Goal: Task Accomplishment & Management: Use online tool/utility

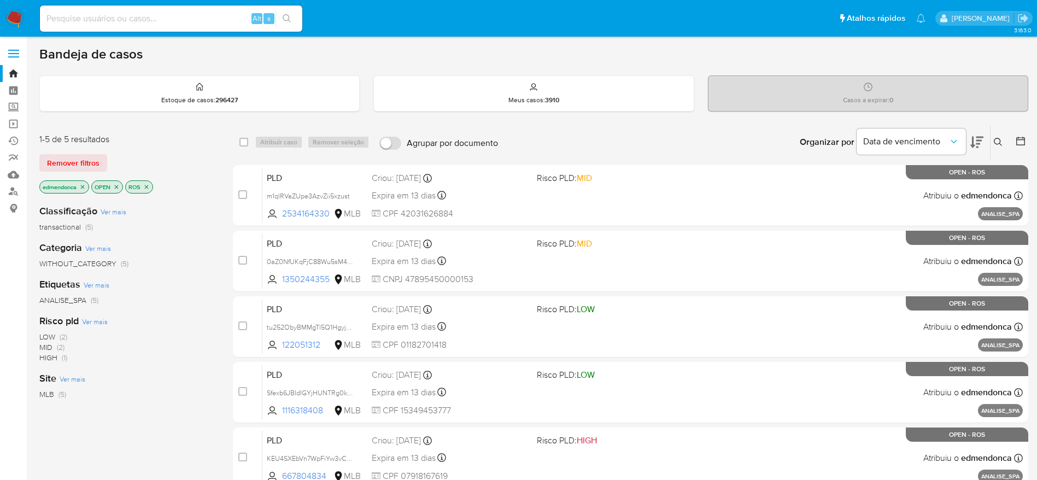
scroll to position [82, 0]
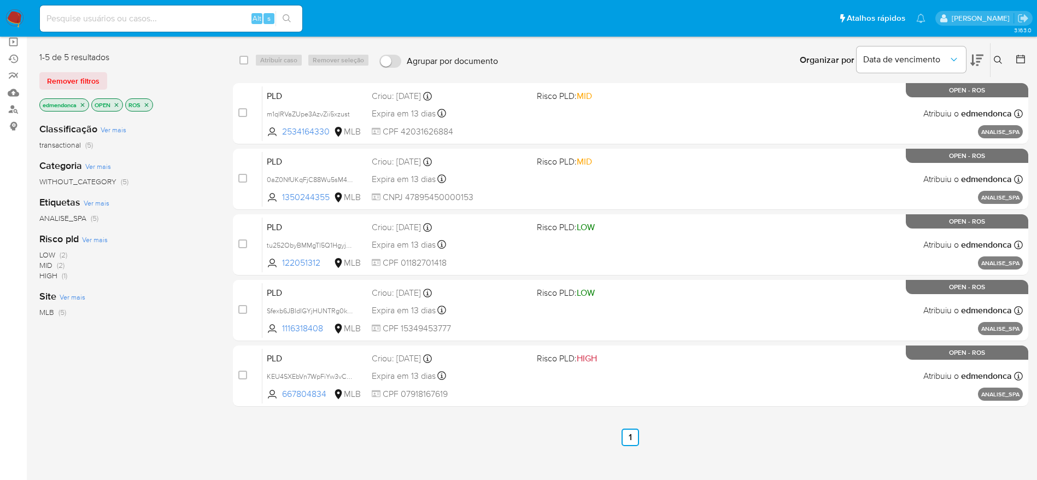
click at [695, 459] on div "select-all-cases-checkbox Atribuir caso Remover seleção Agrupar por documento O…" at bounding box center [630, 290] width 795 height 495
click at [16, 13] on img at bounding box center [14, 18] width 19 height 19
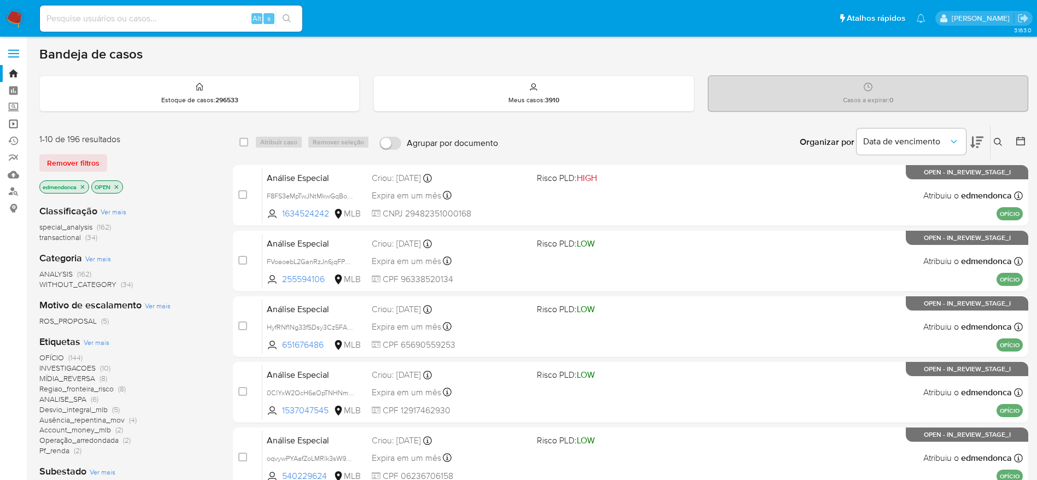
click at [17, 124] on link "Operações em massa" at bounding box center [65, 123] width 130 height 17
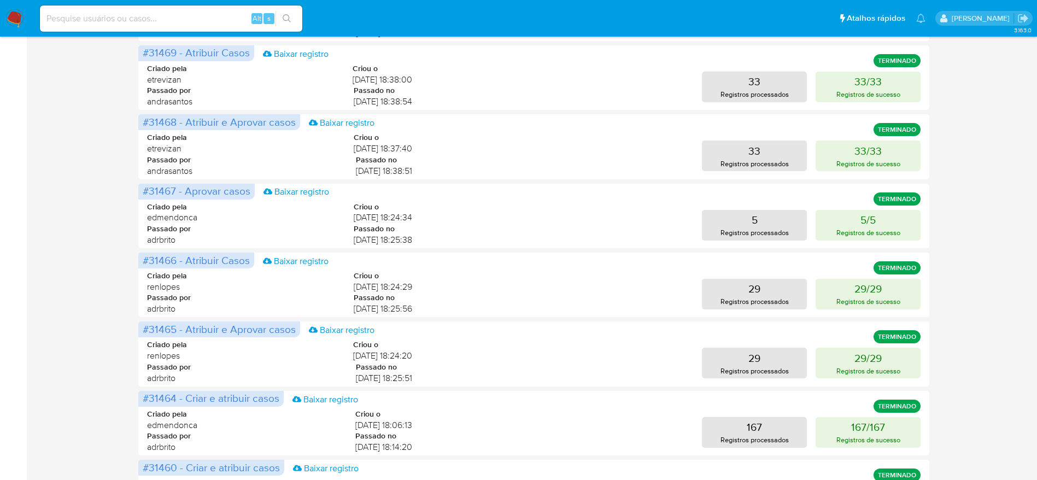
scroll to position [317, 0]
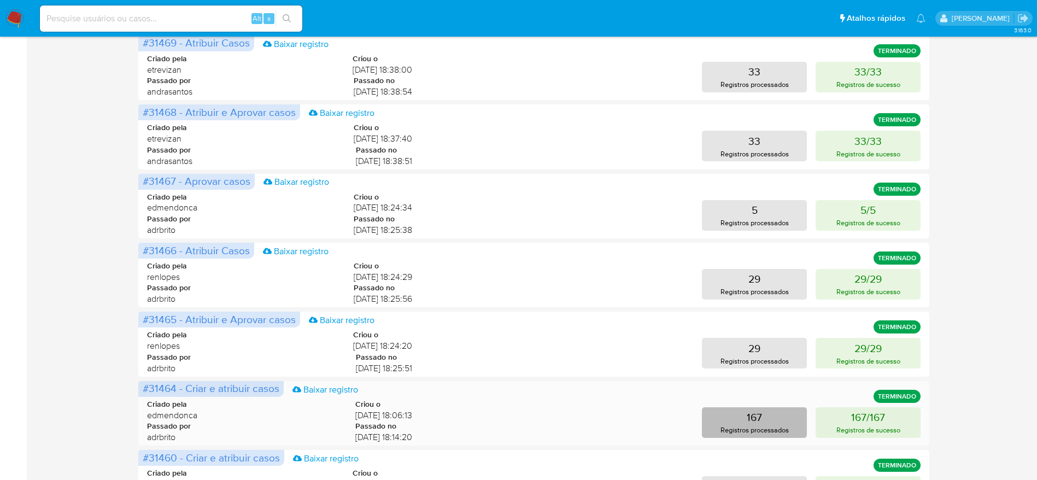
click at [751, 419] on p "167" at bounding box center [754, 416] width 15 height 15
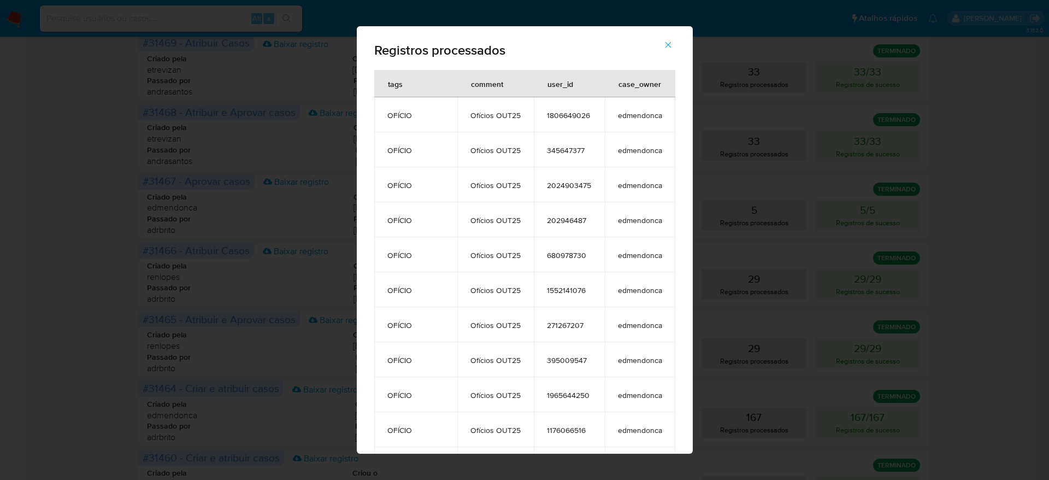
click at [673, 42] on icon "button" at bounding box center [668, 45] width 10 height 10
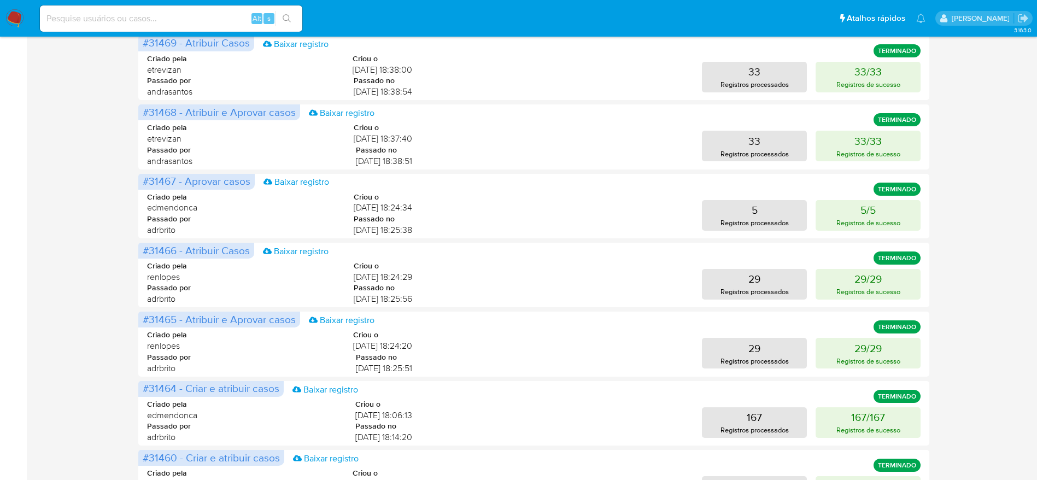
click at [9, 27] on img at bounding box center [14, 18] width 19 height 19
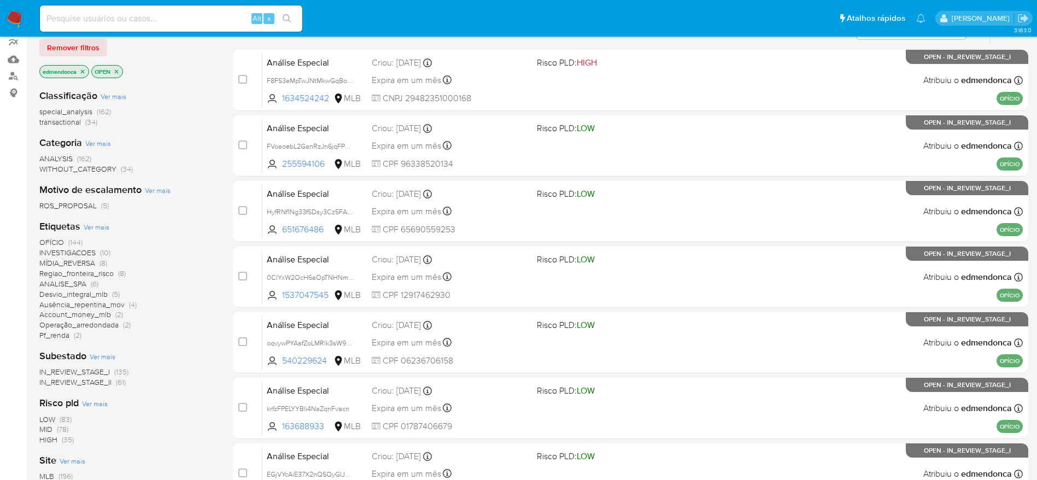
scroll to position [1, 0]
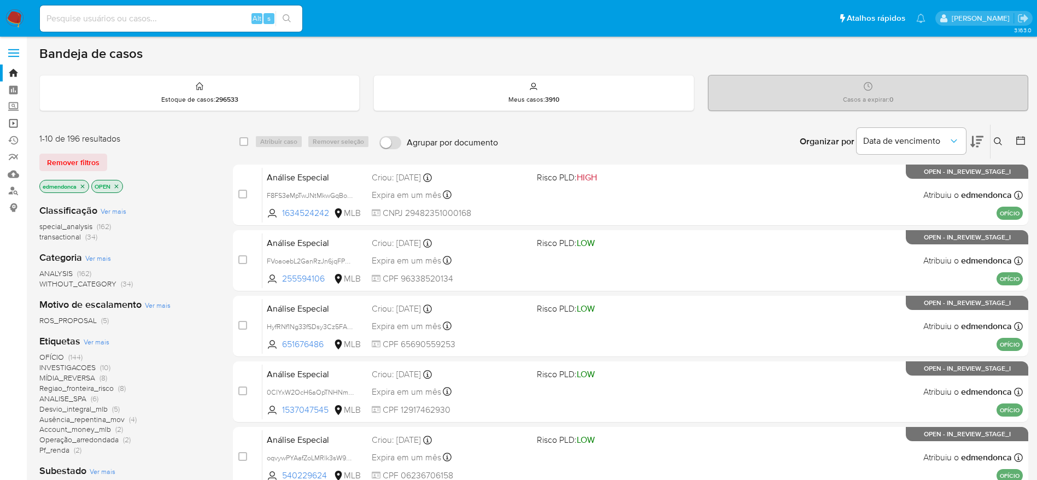
click at [10, 124] on link "Operações em massa" at bounding box center [65, 123] width 130 height 17
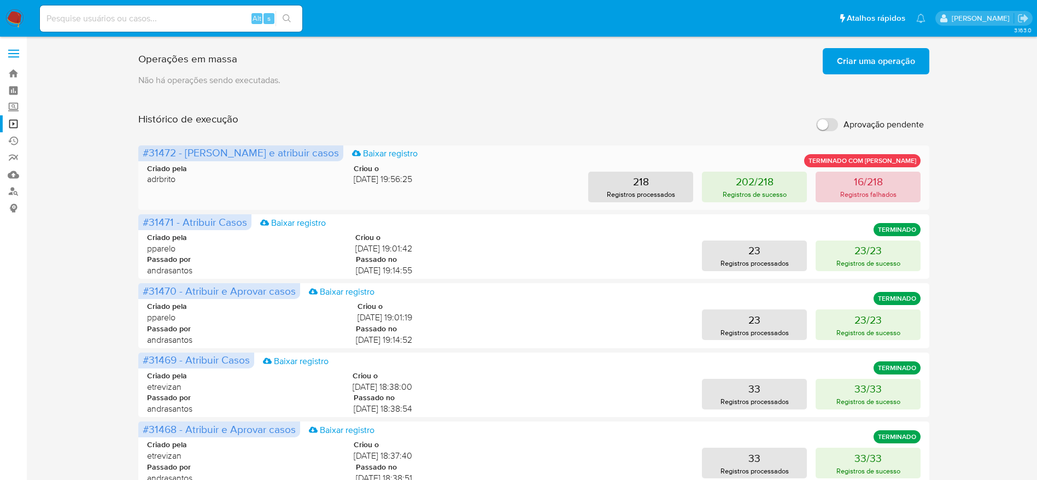
click at [908, 183] on button "16/218 Registros falhados" at bounding box center [867, 187] width 105 height 31
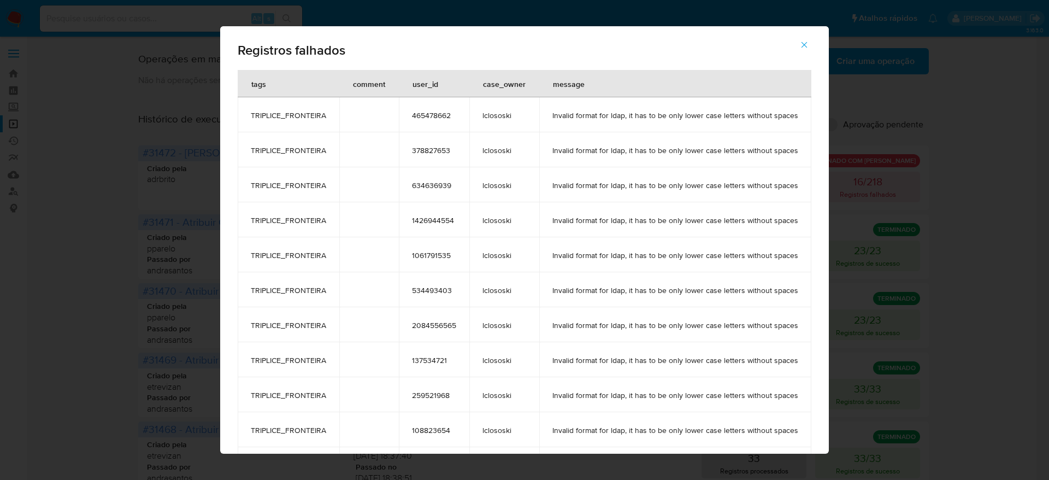
click at [809, 51] on span "button" at bounding box center [805, 45] width 10 height 24
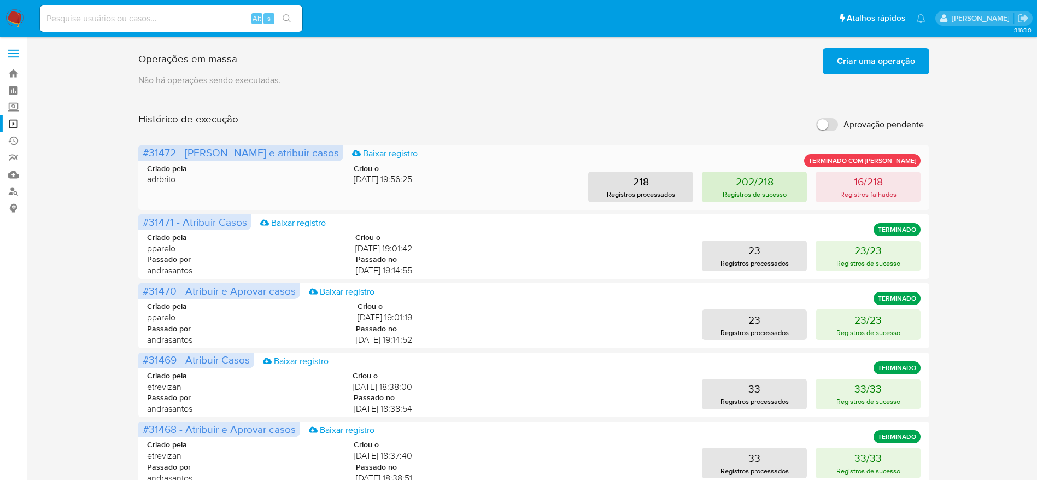
click at [772, 199] on p "Registros de sucesso" at bounding box center [754, 194] width 64 height 10
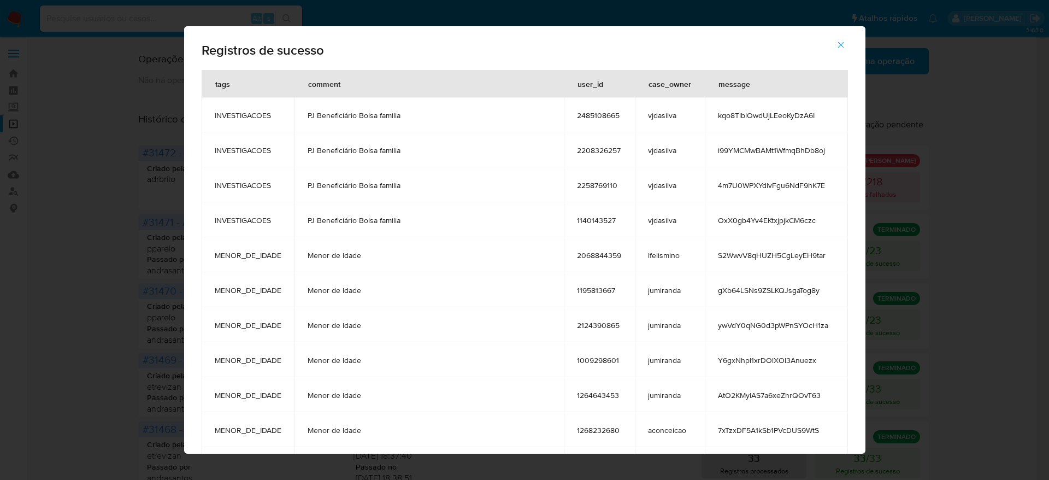
click at [860, 45] on button "button" at bounding box center [841, 45] width 38 height 26
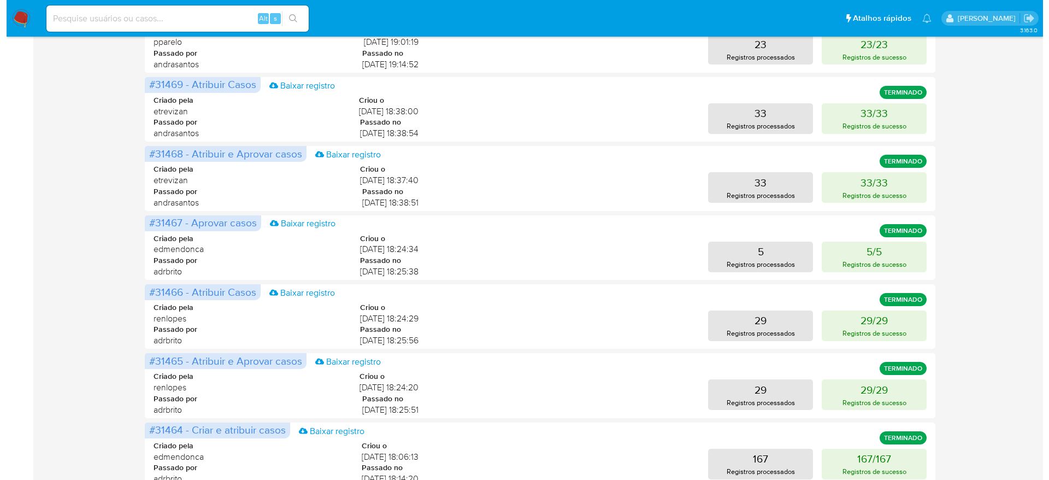
scroll to position [283, 0]
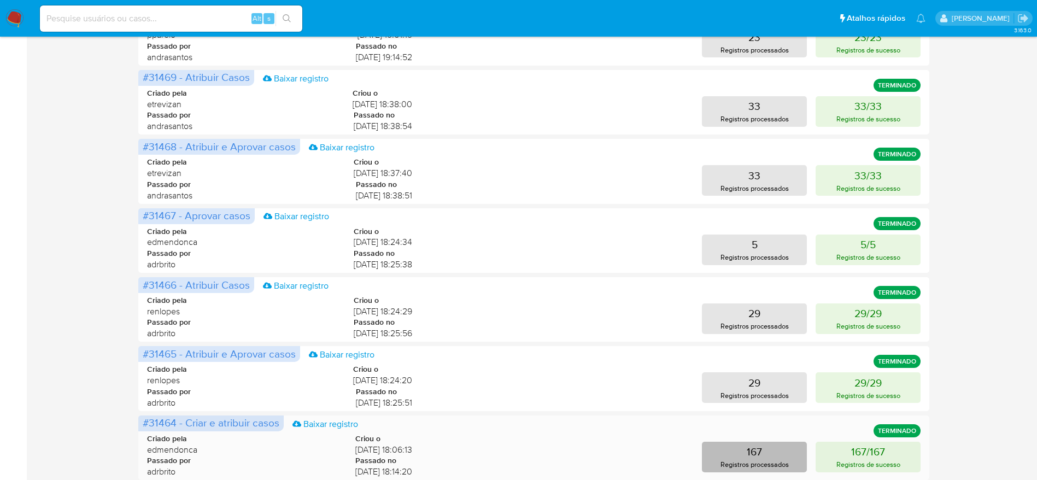
click at [775, 457] on button "167 Registros processados" at bounding box center [754, 457] width 105 height 31
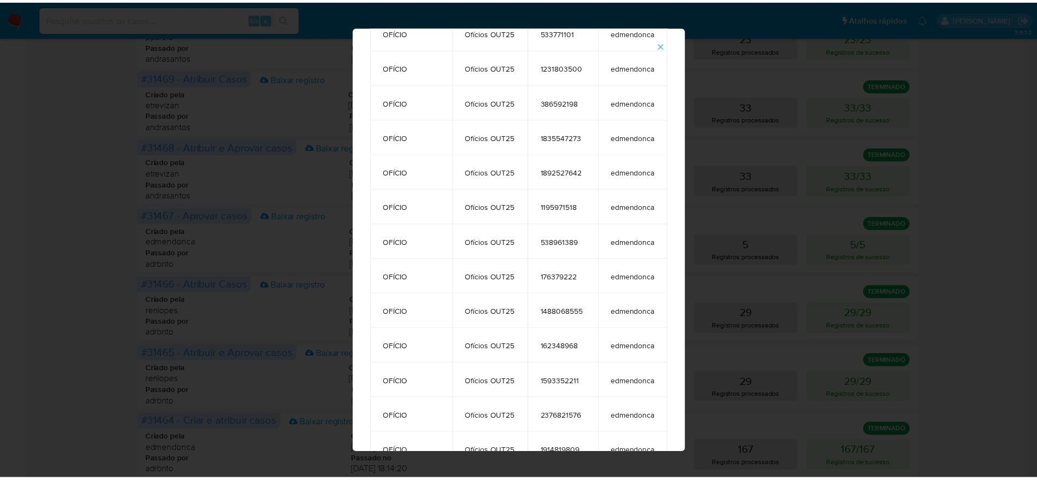
scroll to position [0, 0]
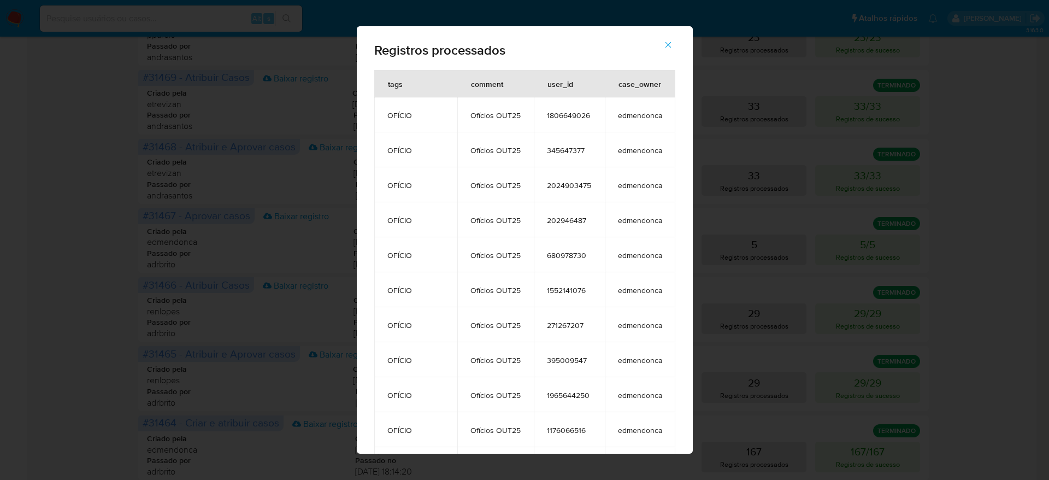
click at [673, 39] on span "button" at bounding box center [668, 45] width 10 height 24
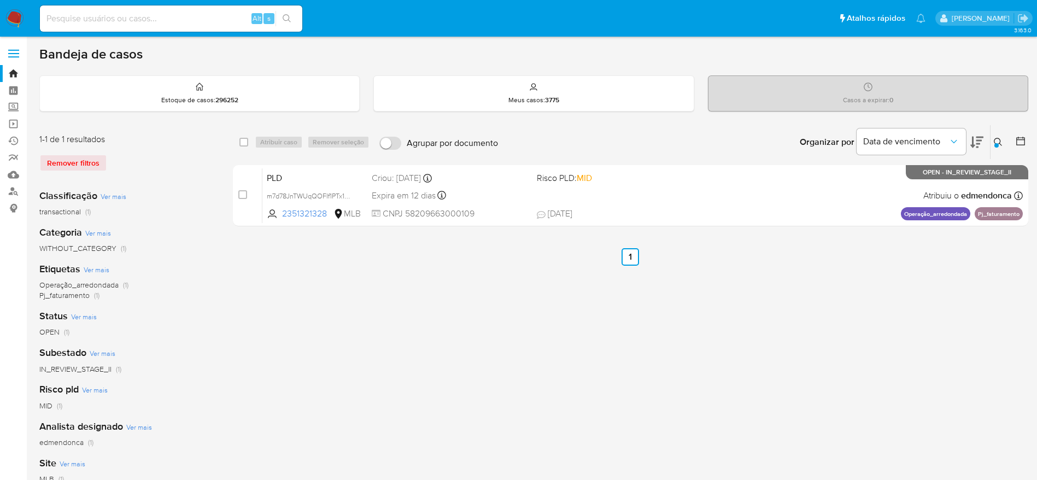
click at [17, 4] on nav "Pausado Ver notificaciones Alt s Atalhos rápidos Presiona las siguientes teclas…" at bounding box center [518, 18] width 1037 height 37
click at [17, 19] on img at bounding box center [14, 18] width 19 height 19
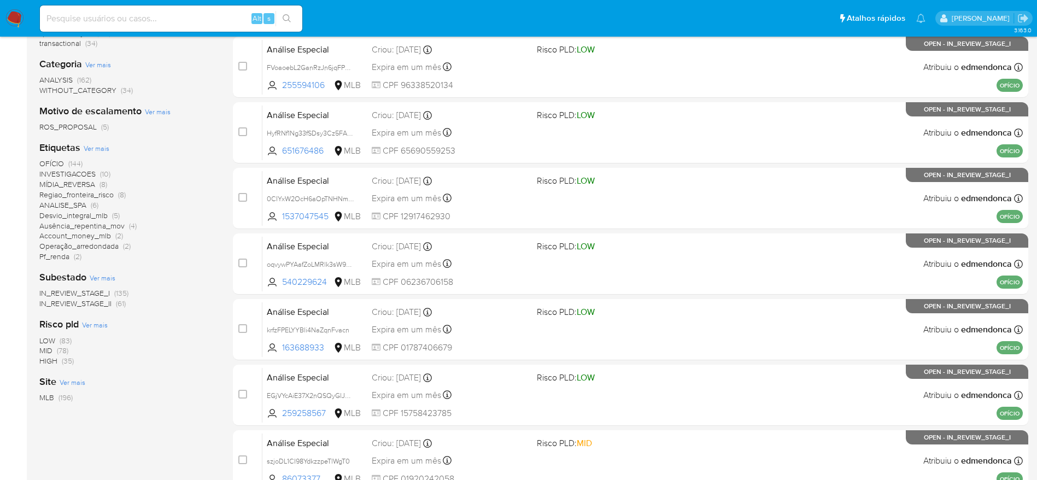
scroll to position [42, 0]
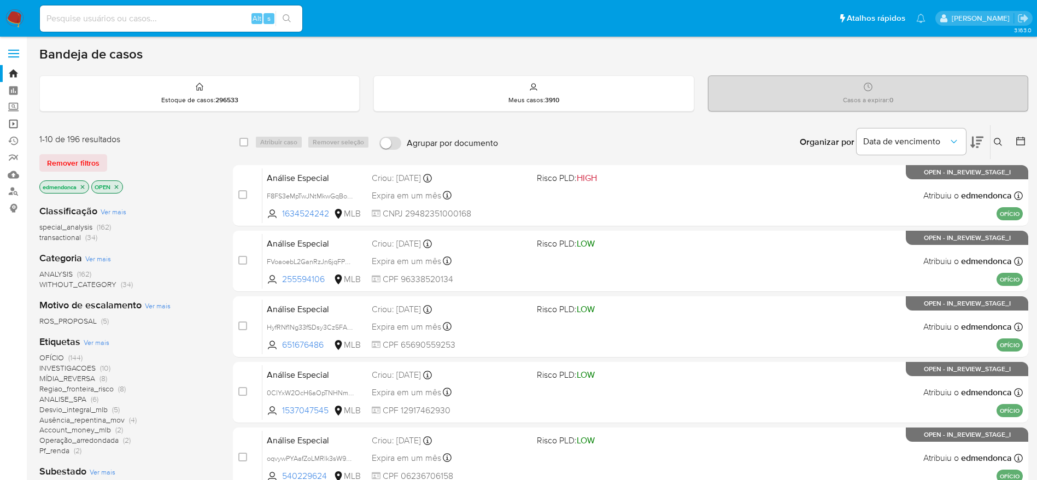
click at [15, 117] on link "Operações em massa" at bounding box center [65, 123] width 130 height 17
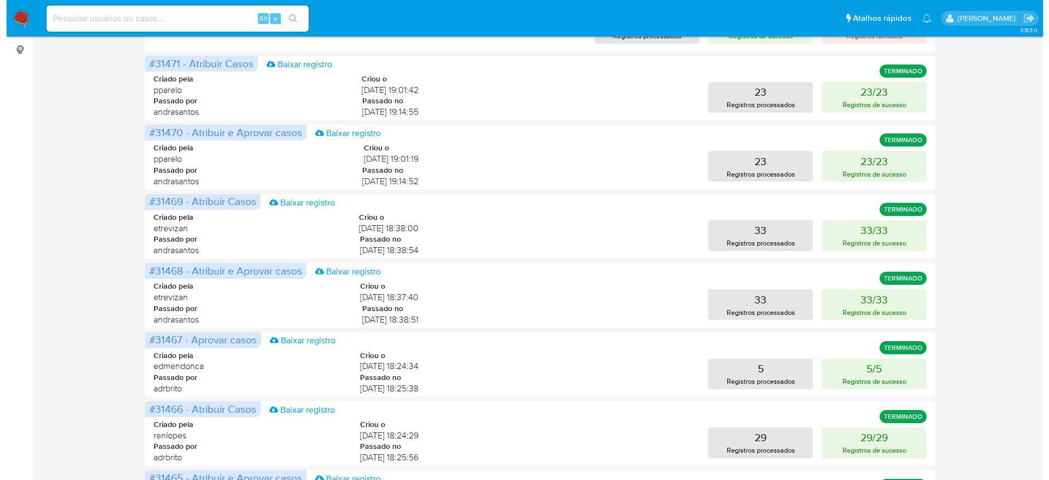
scroll to position [160, 0]
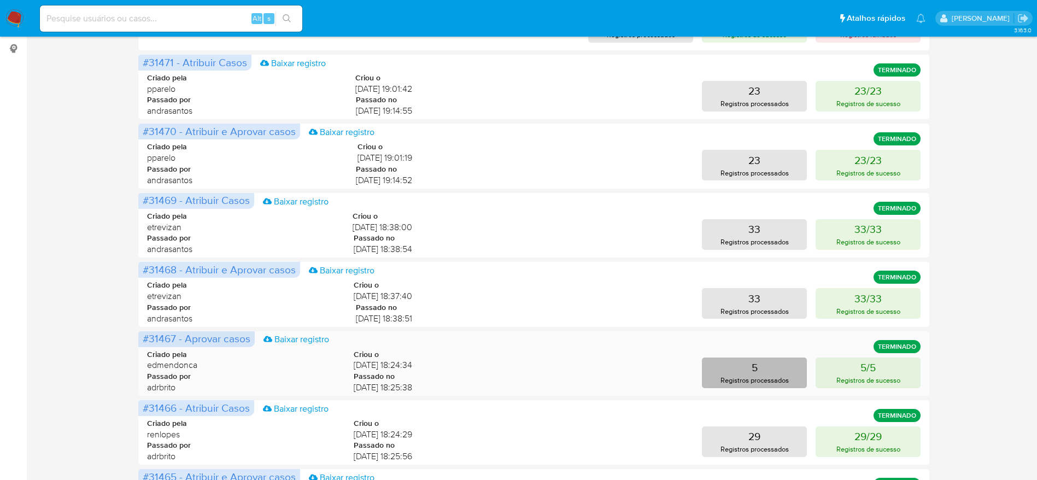
click at [791, 370] on button "5 Registros processados" at bounding box center [754, 372] width 105 height 31
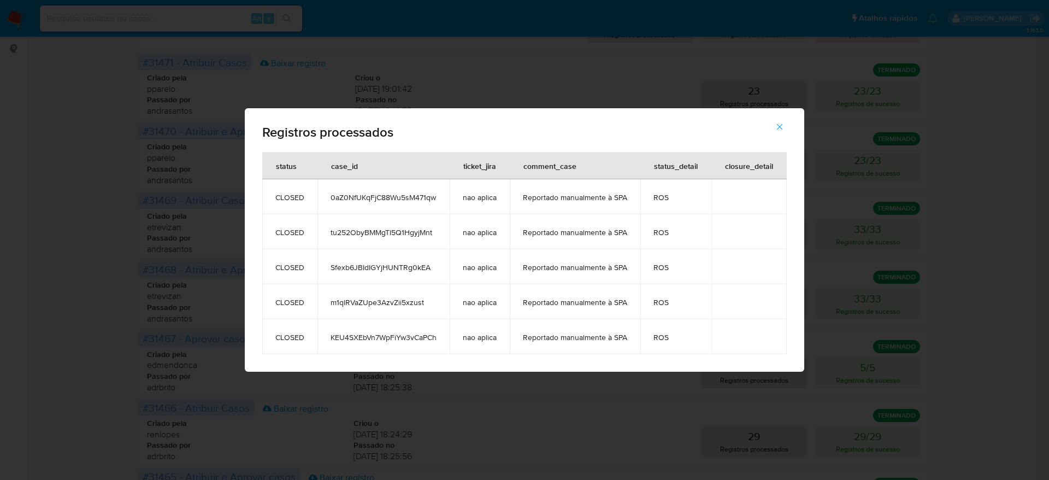
click at [387, 192] on span "0aZ0NfUKqFjC88Wu5sM471qw" at bounding box center [384, 197] width 106 height 10
click at [371, 236] on span "tu252ObyBMMgTl5Q1HgyjMnt" at bounding box center [384, 232] width 106 height 10
click at [399, 261] on td "Sfexb6JBIdIGYjHUNTRg0kEA" at bounding box center [384, 266] width 132 height 35
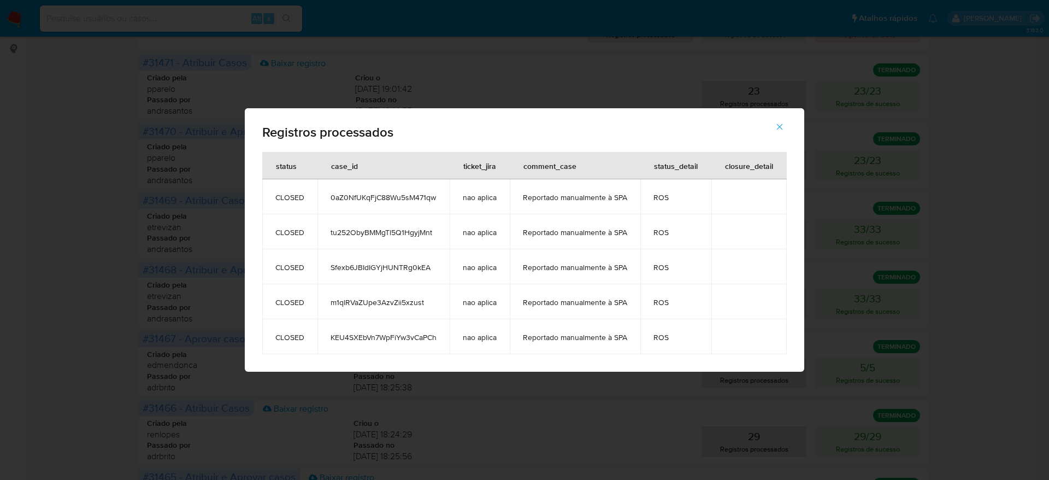
click at [399, 261] on td "Sfexb6JBIdIGYjHUNTRg0kEA" at bounding box center [384, 266] width 132 height 35
click at [385, 302] on span "m1qlRVaZUpe3AzvZii5xzust" at bounding box center [384, 302] width 106 height 10
click at [377, 336] on span "KEU4SXEbVn7WpFiYw3vCaPCh" at bounding box center [384, 337] width 106 height 10
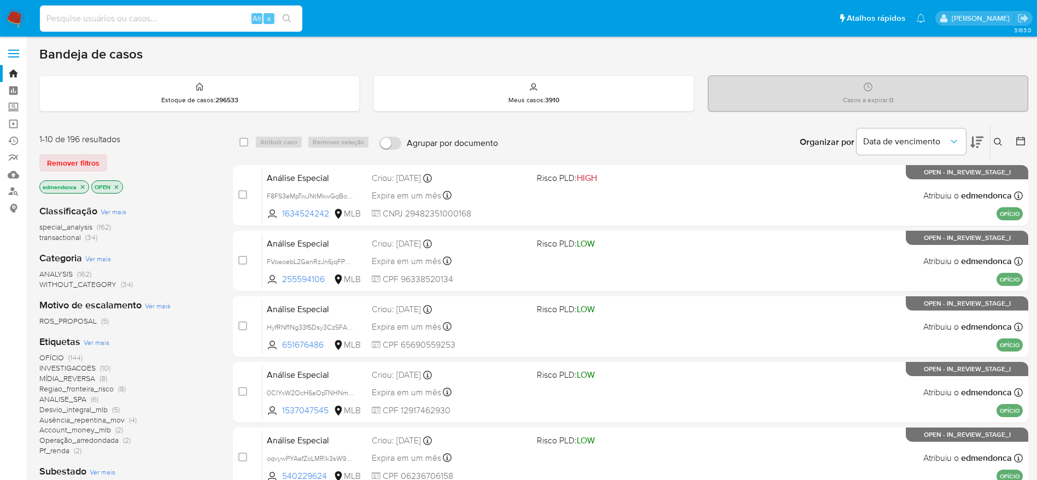
click at [121, 20] on input at bounding box center [171, 18] width 262 height 14
paste input "0aZ0NfUKqFjC88Wu5sM471qw"
type input "0aZ0NfUKqFjC88Wu5sM471qw"
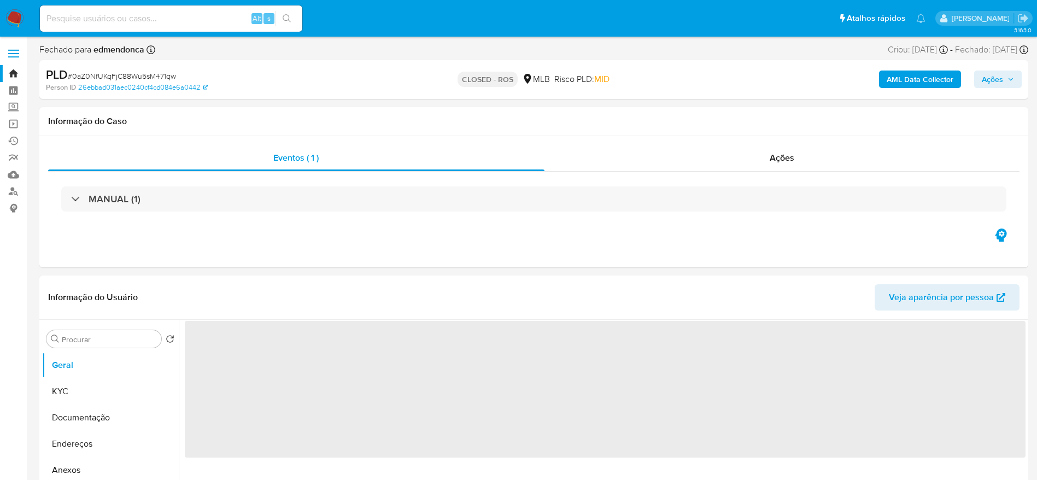
select select "10"
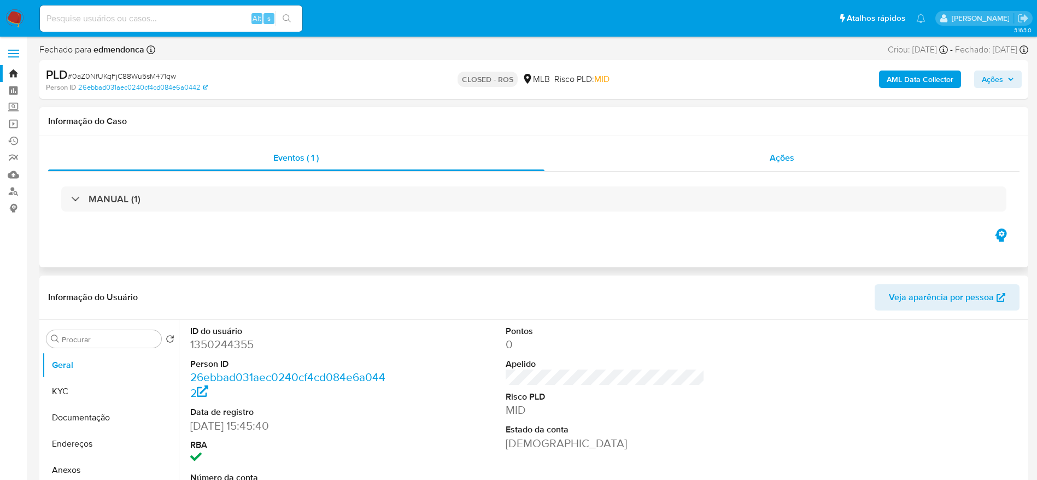
click at [739, 159] on div "Ações" at bounding box center [781, 158] width 475 height 26
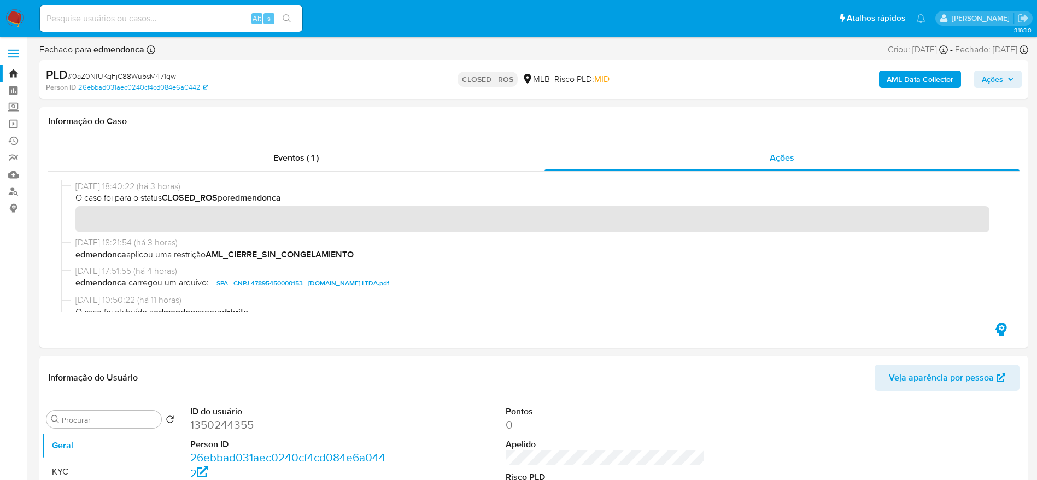
click at [156, 32] on div "Alt s" at bounding box center [171, 18] width 262 height 31
click at [174, 18] on input at bounding box center [171, 18] width 262 height 14
paste input "tu252ObyBMMgTl5Q1HgyjMnt"
type input "tu252ObyBMMgTl5Q1HgyjMnt"
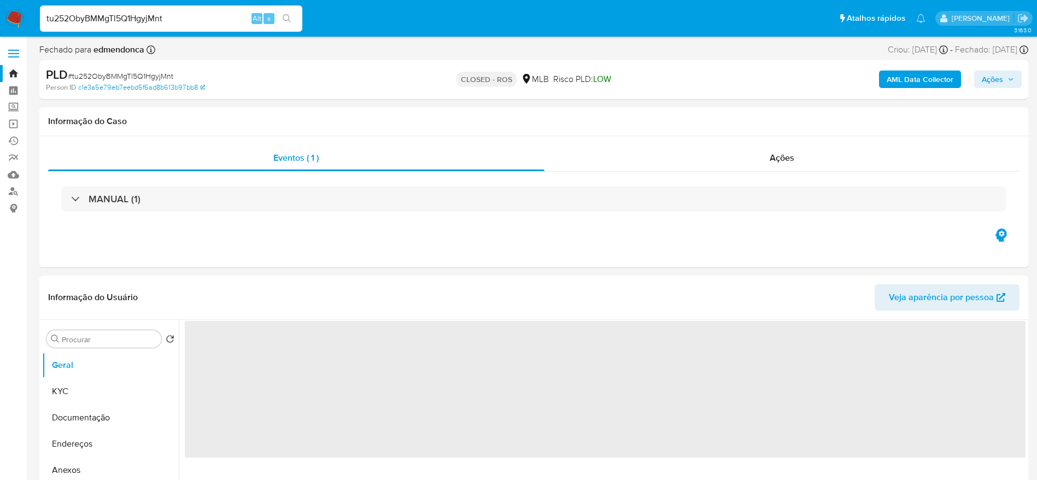
select select "10"
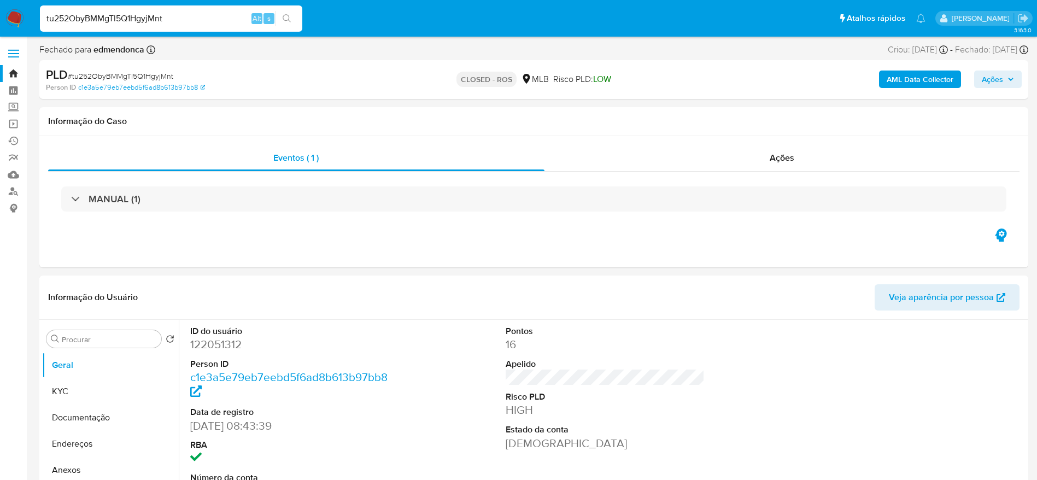
click at [218, 20] on input "tu252ObyBMMgTl5Q1HgyjMnt" at bounding box center [171, 18] width 262 height 14
paste input "Sfexb6JBIdIGYjHUNTRg0kEA"
type input "Sfexb6JBIdIGYjHUNTRg0kEA"
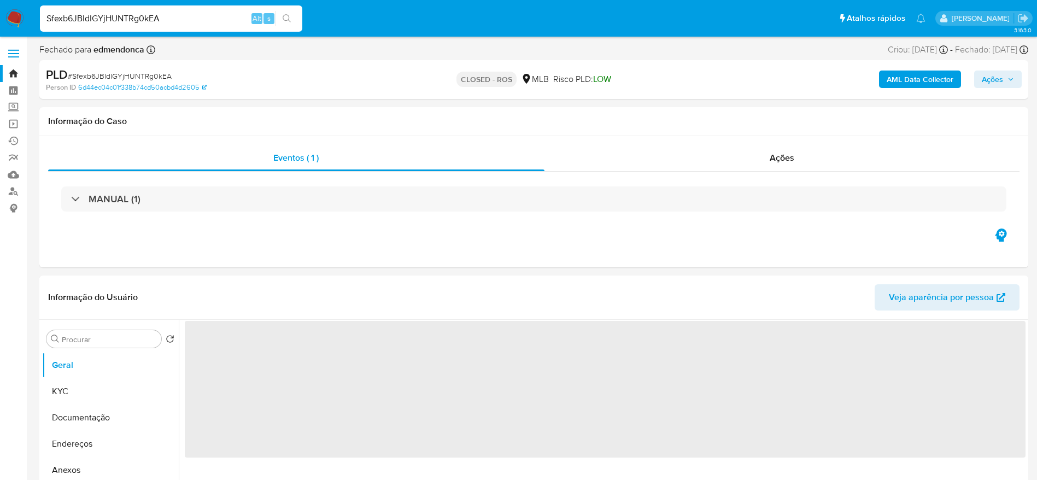
select select "10"
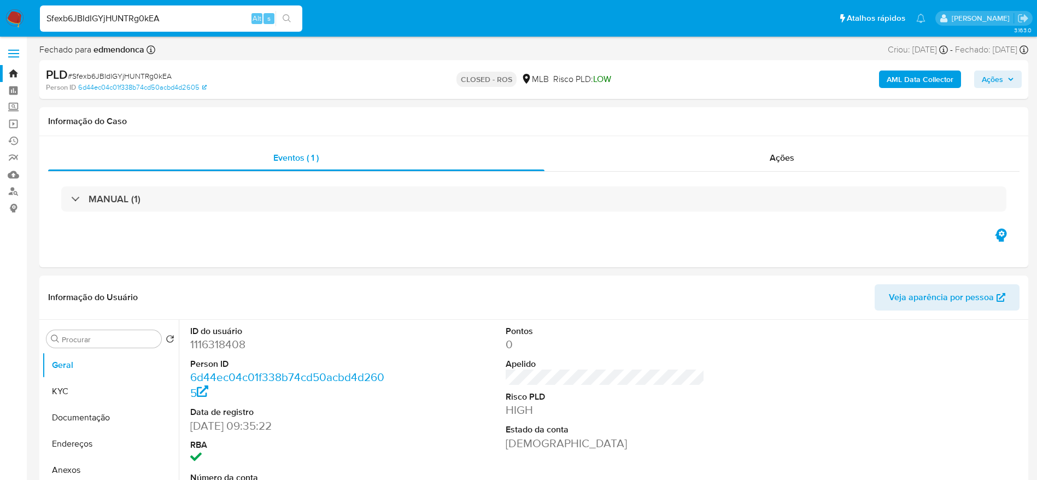
click at [209, 17] on input "Sfexb6JBIdIGYjHUNTRg0kEA" at bounding box center [171, 18] width 262 height 14
paste input "m1qlRVaZUpe3AzvZii5xzust"
type input "m1qlRVaZUpe3AzvZii5xzust"
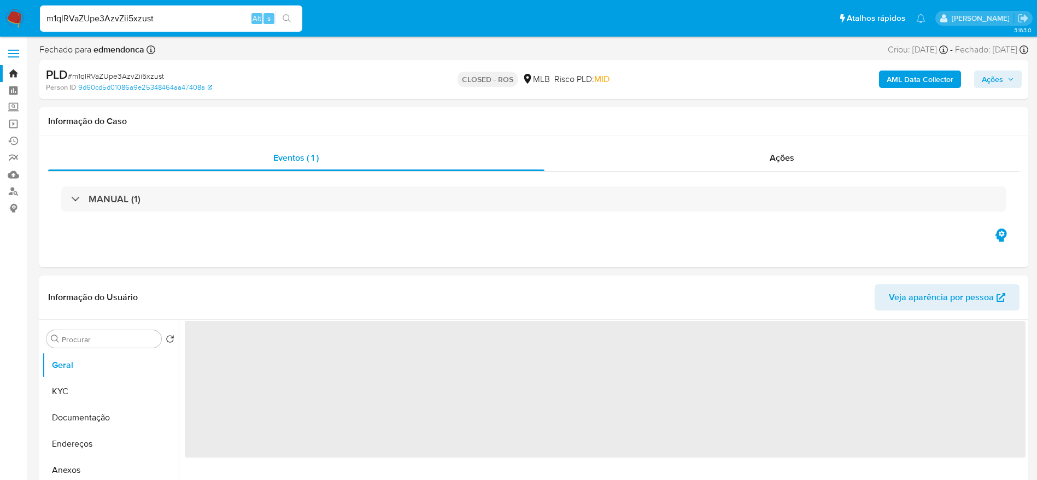
select select "10"
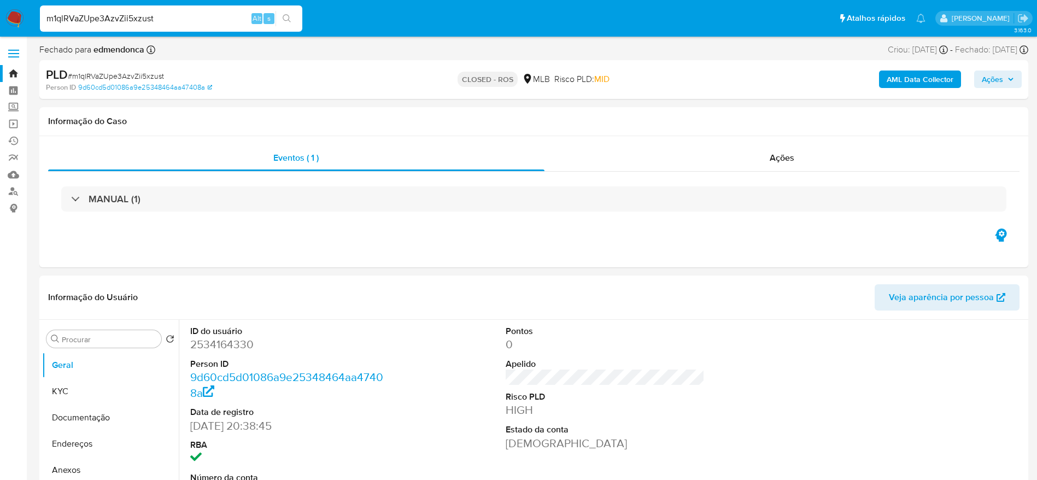
click at [216, 15] on input "m1qlRVaZUpe3AzvZii5xzust" at bounding box center [171, 18] width 262 height 14
paste input "KEU4SXEbVn7WpFiYw3vCaPCh"
type input "KEU4SXEbVn7WpFiYw3vCaPCh"
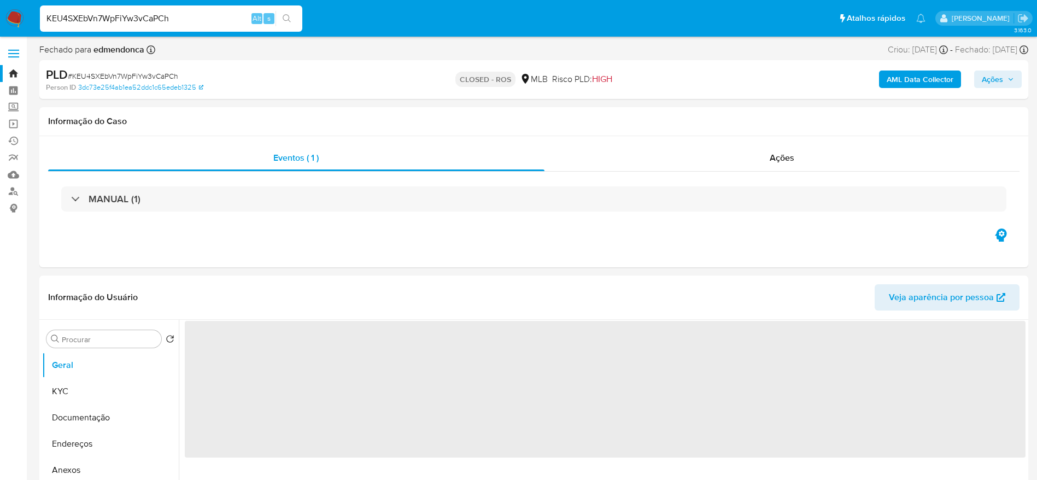
select select "10"
